Goal: Information Seeking & Learning: Learn about a topic

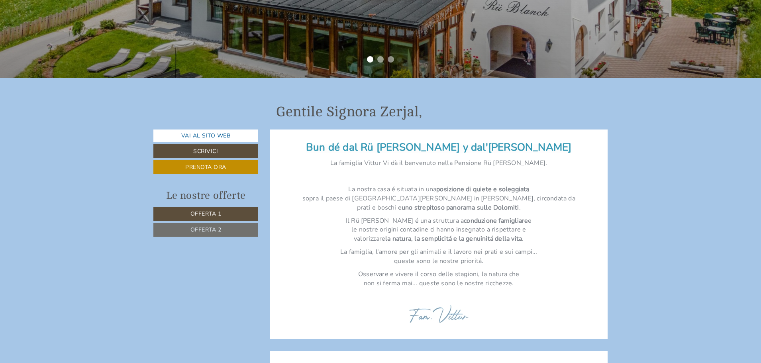
click at [216, 214] on span "Offerta 1" at bounding box center [205, 214] width 31 height 8
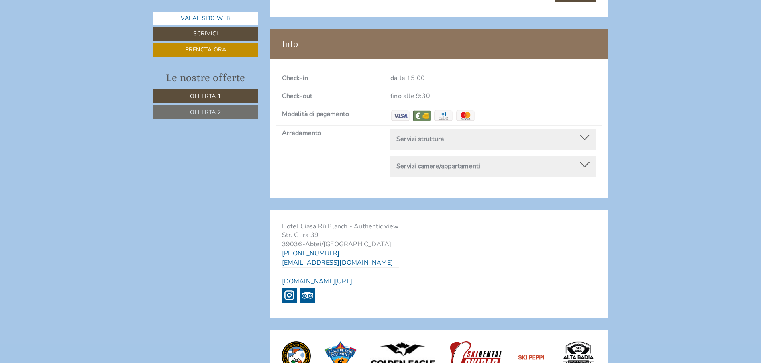
scroll to position [2543, 0]
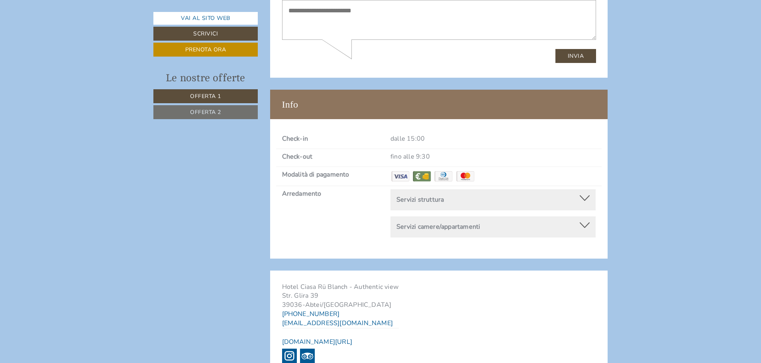
click at [587, 195] on div at bounding box center [585, 198] width 10 height 6
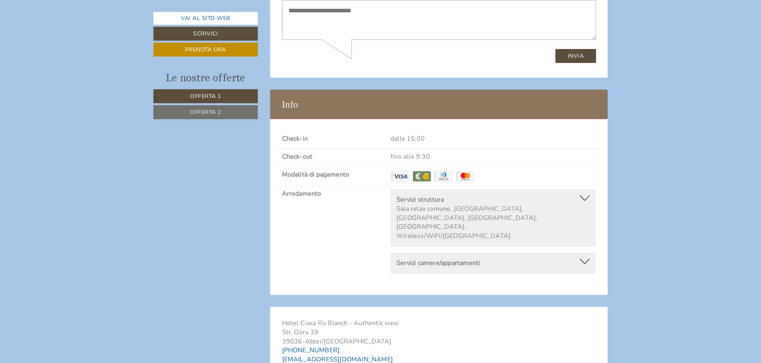
click at [583, 259] on div at bounding box center [585, 262] width 10 height 6
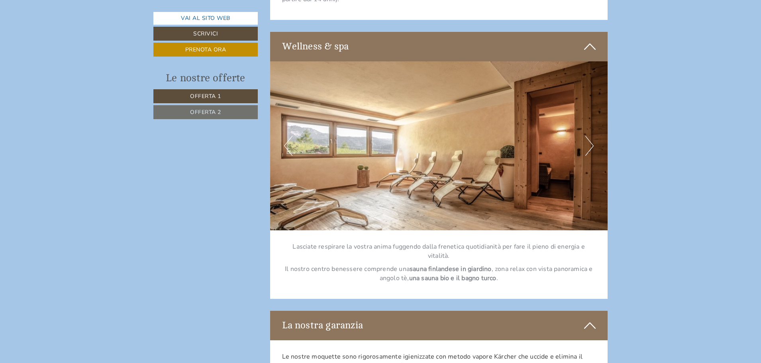
scroll to position [1706, 0]
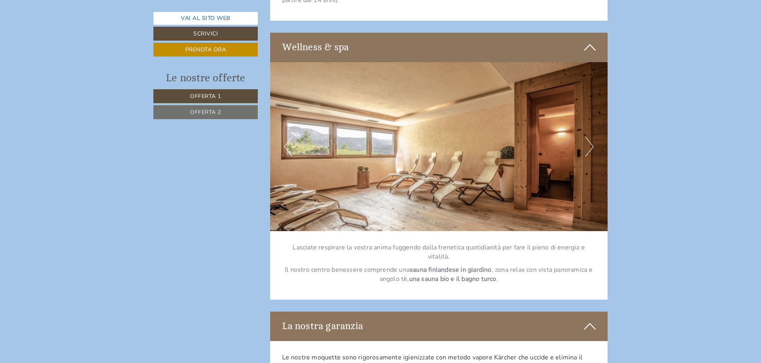
click at [591, 145] on button "Next" at bounding box center [589, 147] width 8 height 20
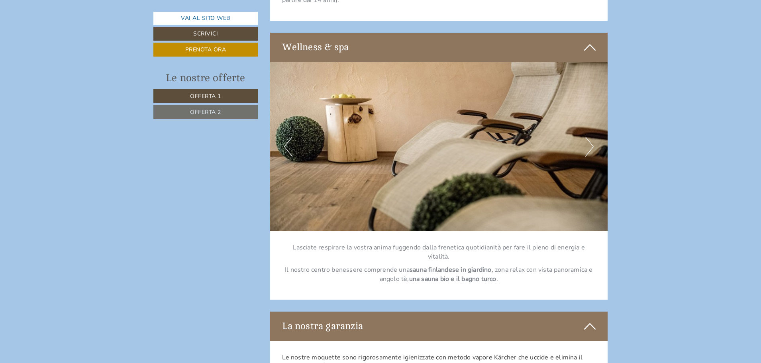
click at [591, 145] on button "Next" at bounding box center [589, 147] width 8 height 20
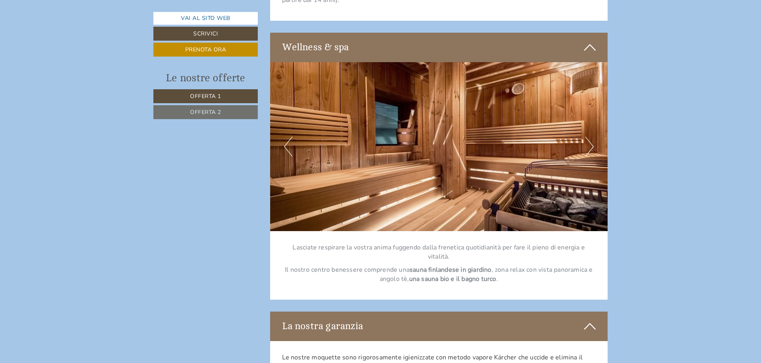
click at [591, 145] on button "Next" at bounding box center [589, 147] width 8 height 20
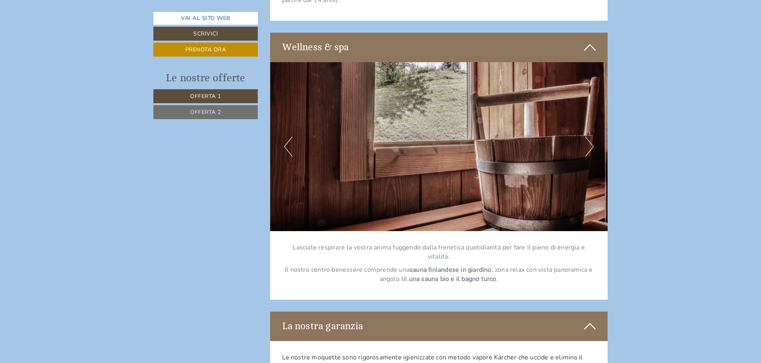
click at [591, 145] on button "Next" at bounding box center [589, 147] width 8 height 20
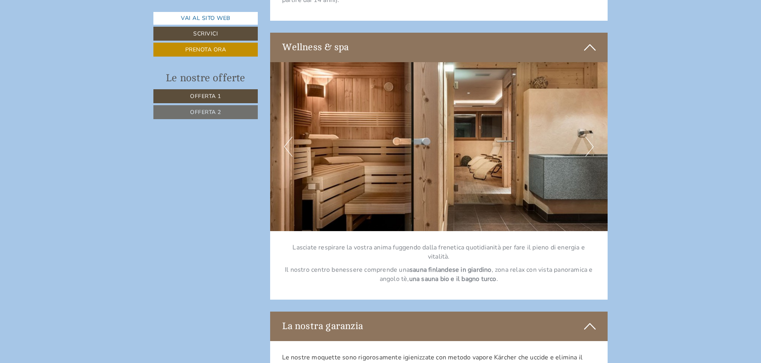
click at [591, 145] on button "Next" at bounding box center [589, 147] width 8 height 20
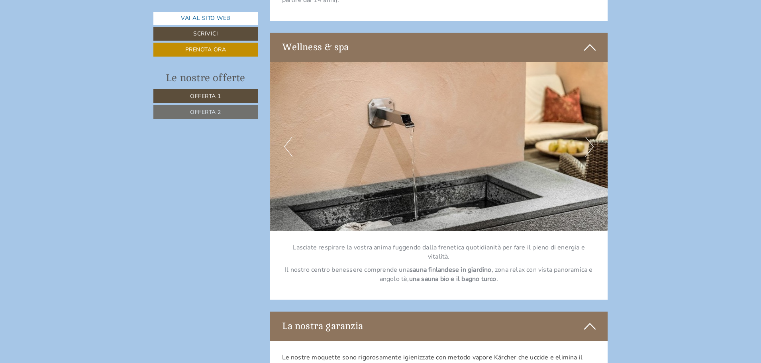
click at [591, 145] on button "Next" at bounding box center [589, 147] width 8 height 20
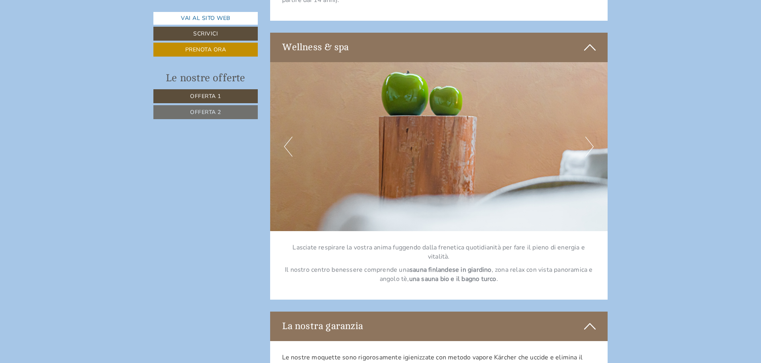
click at [591, 145] on button "Next" at bounding box center [589, 147] width 8 height 20
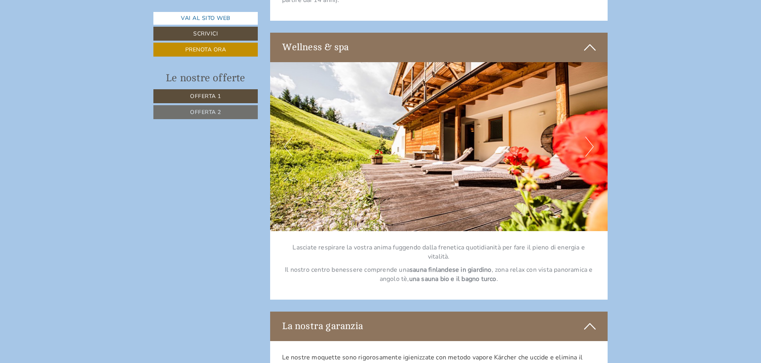
click at [591, 145] on button "Next" at bounding box center [589, 147] width 8 height 20
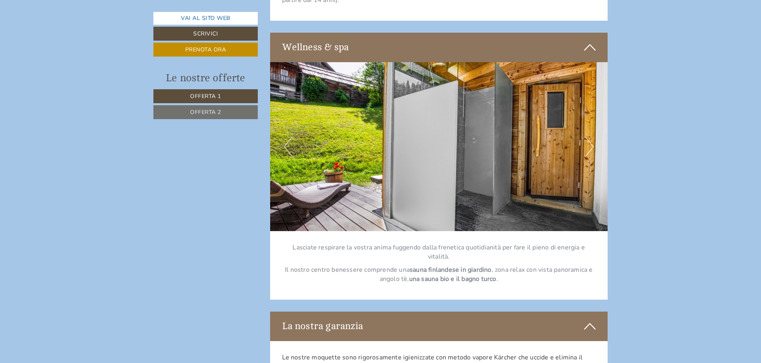
click at [591, 145] on button "Next" at bounding box center [589, 147] width 8 height 20
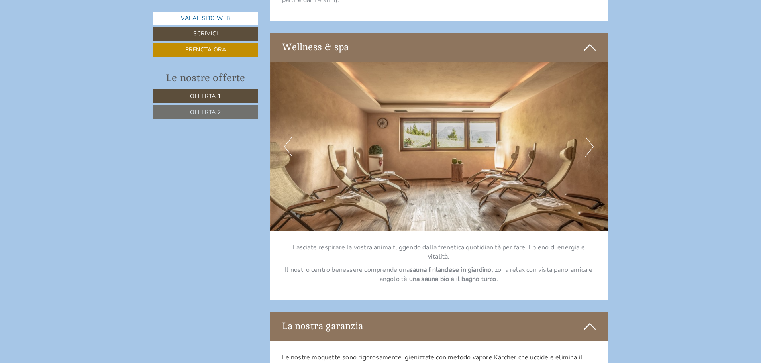
click at [591, 145] on button "Next" at bounding box center [589, 147] width 8 height 20
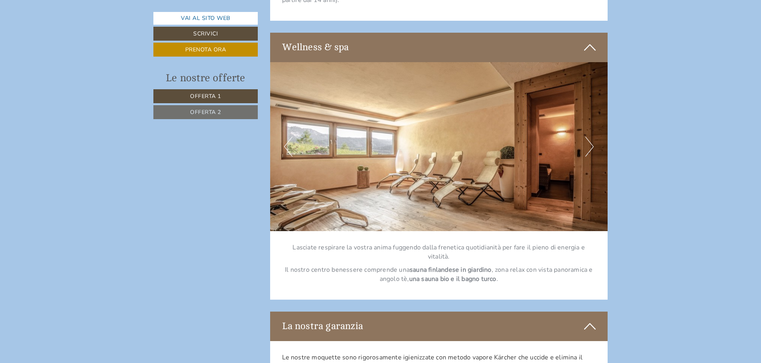
click at [591, 145] on button "Next" at bounding box center [589, 147] width 8 height 20
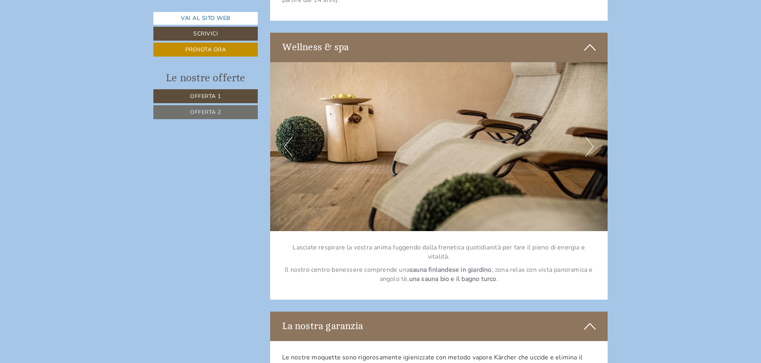
click at [591, 145] on button "Next" at bounding box center [589, 147] width 8 height 20
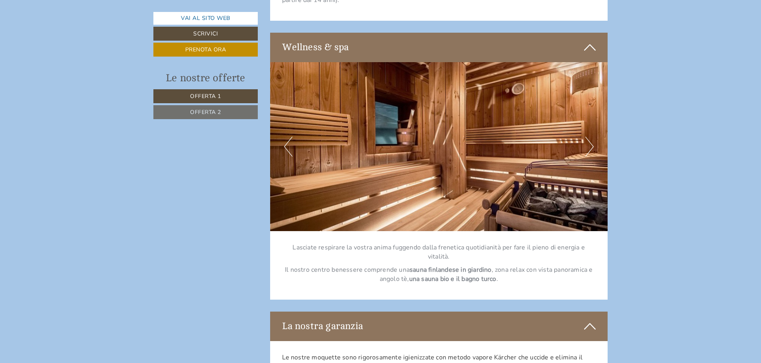
click at [591, 145] on button "Next" at bounding box center [589, 147] width 8 height 20
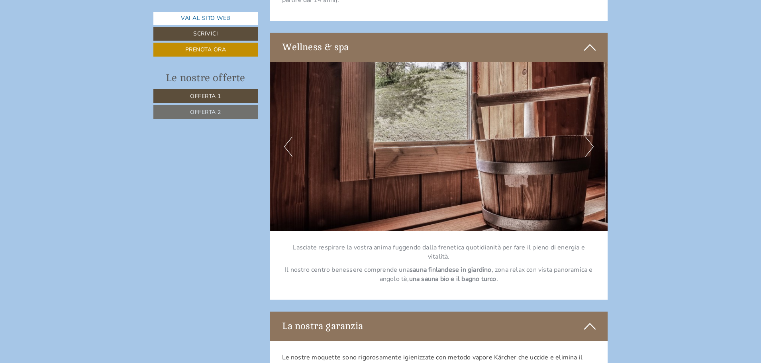
click at [593, 41] on icon at bounding box center [590, 48] width 12 height 14
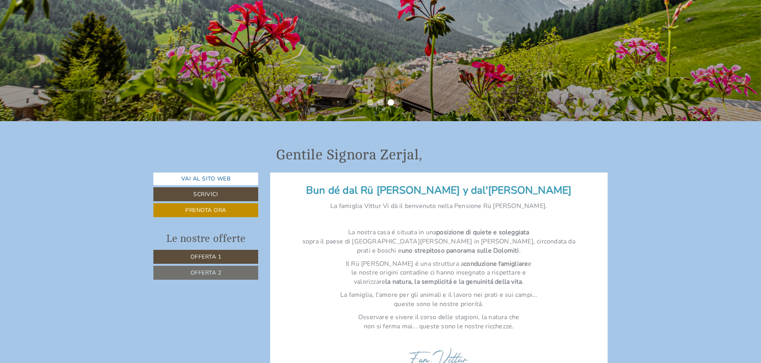
scroll to position [232, 0]
